Goal: Find specific page/section: Find specific page/section

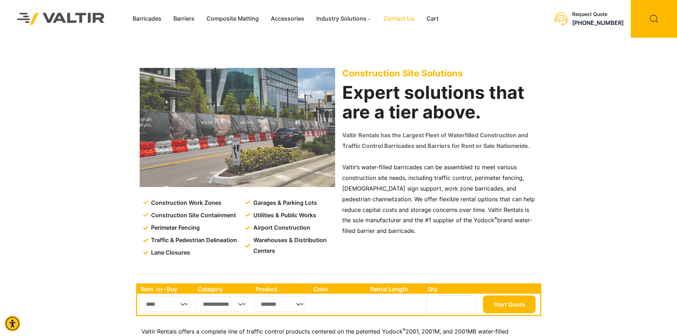
click at [396, 20] on link "Contact Us" at bounding box center [399, 19] width 43 height 11
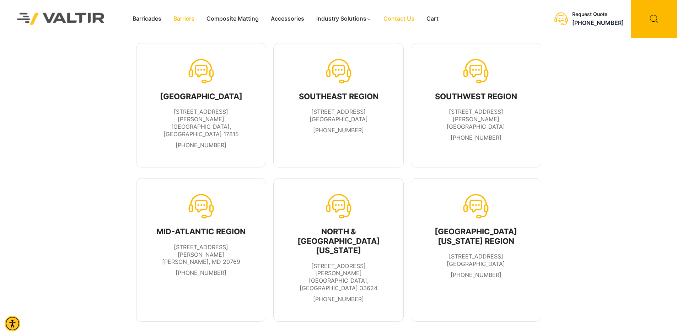
click at [193, 19] on link "Barriers" at bounding box center [183, 19] width 33 height 11
drag, startPoint x: 601, startPoint y: 150, endPoint x: 609, endPoint y: 151, distance: 8.2
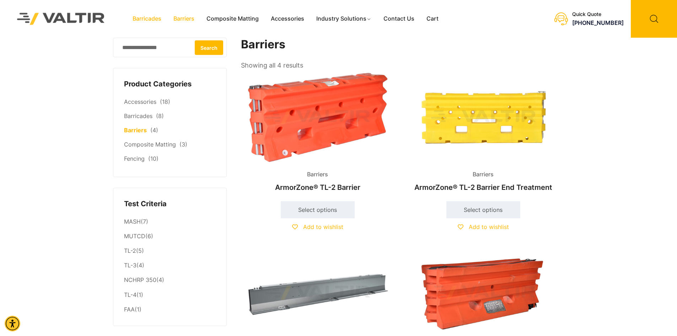
click at [147, 17] on link "Barricades" at bounding box center [147, 19] width 41 height 11
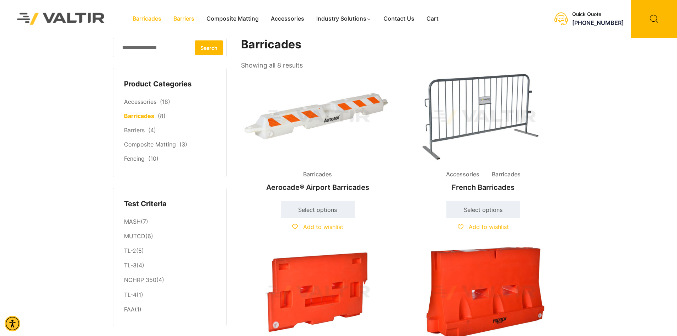
click at [180, 21] on link "Barriers" at bounding box center [183, 19] width 33 height 11
